Goal: Task Accomplishment & Management: Manage account settings

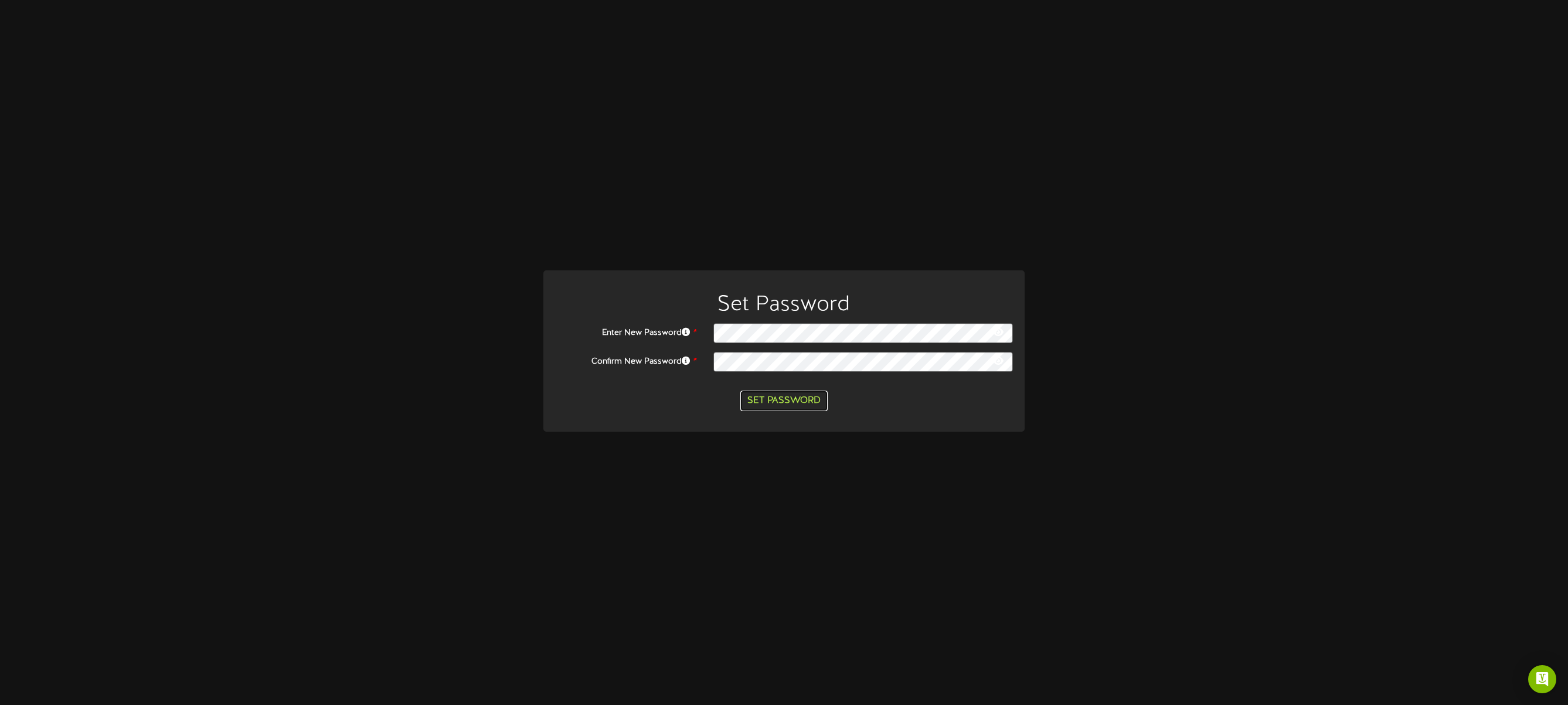
click at [802, 397] on button "Set Password" at bounding box center [784, 400] width 87 height 20
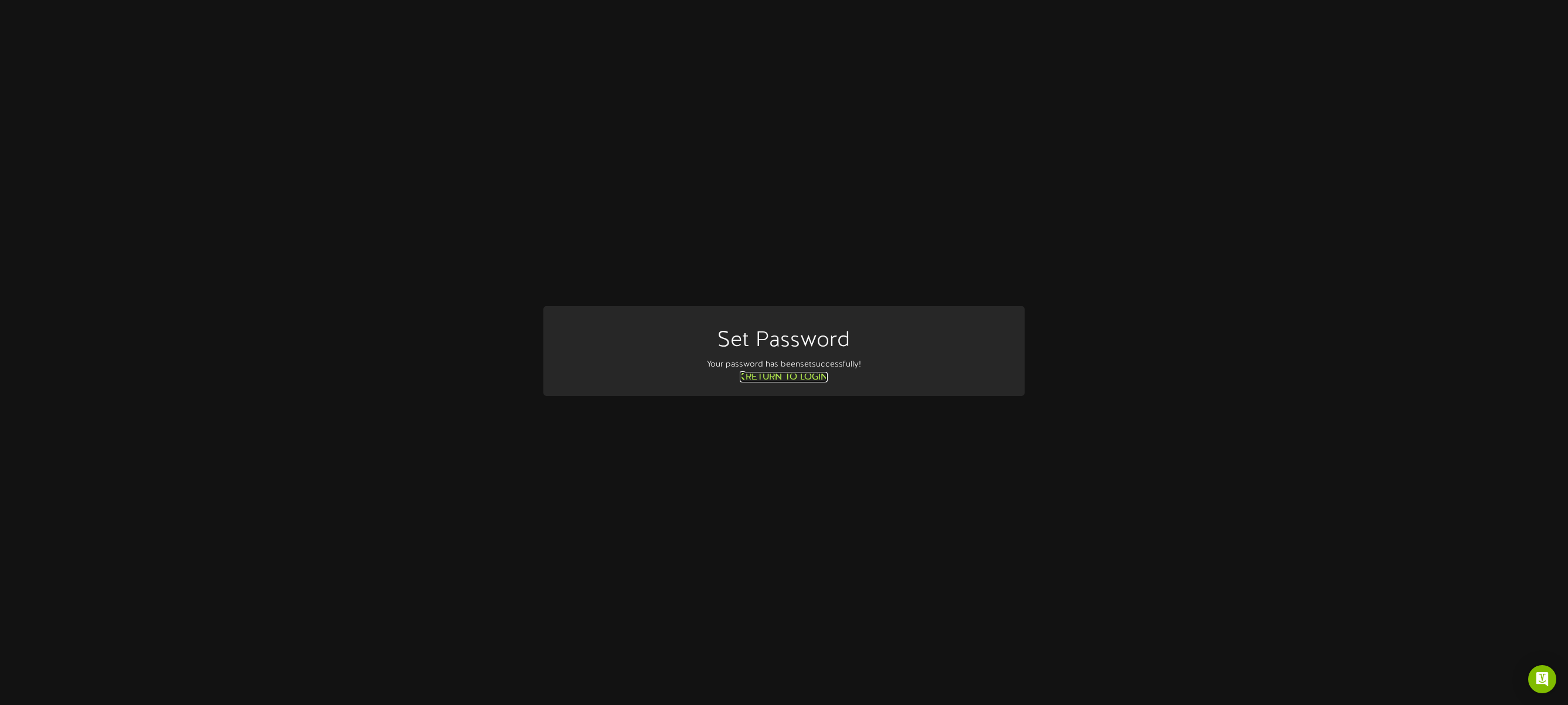
click at [824, 378] on link "Return to Login" at bounding box center [784, 376] width 88 height 10
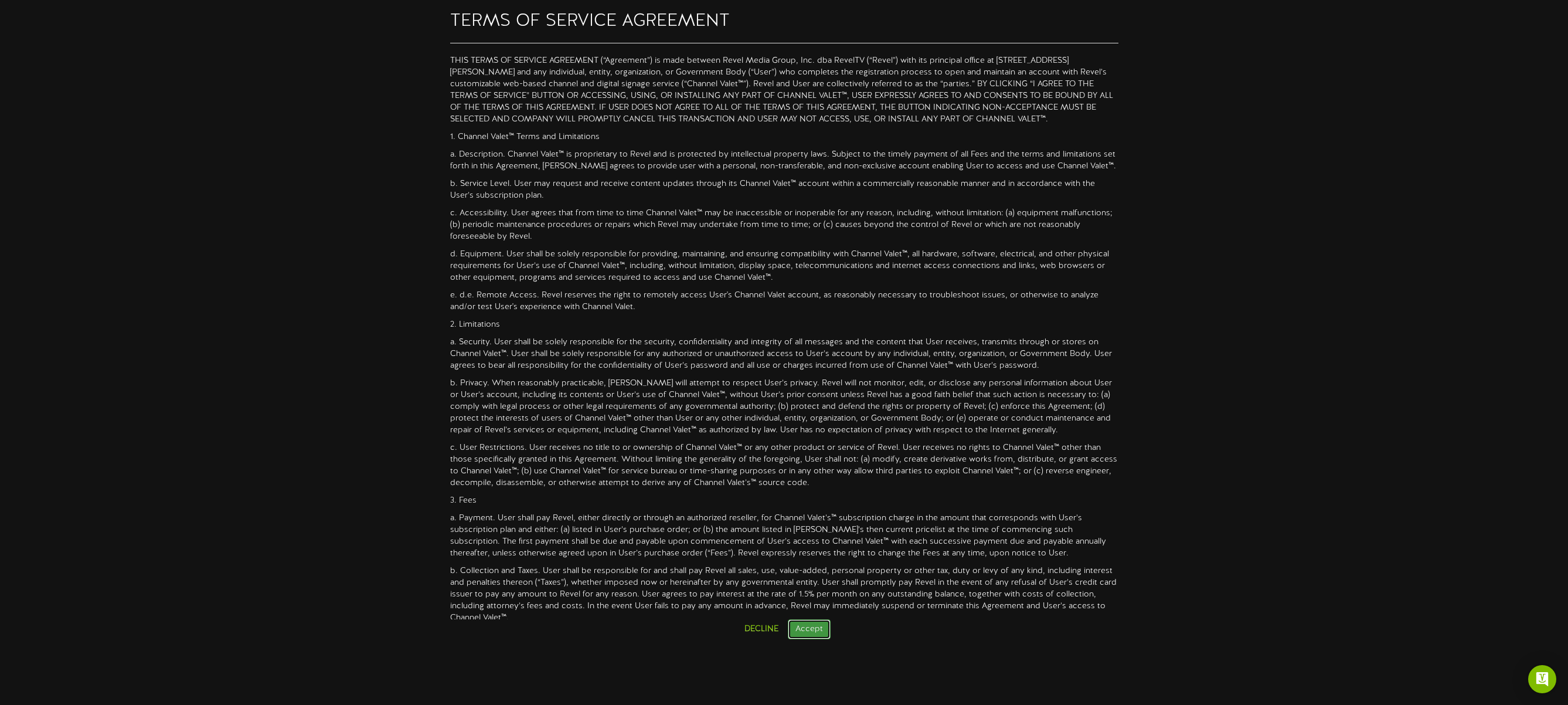
click at [801, 632] on button "Accept" at bounding box center [809, 629] width 43 height 20
